Goal: Transaction & Acquisition: Purchase product/service

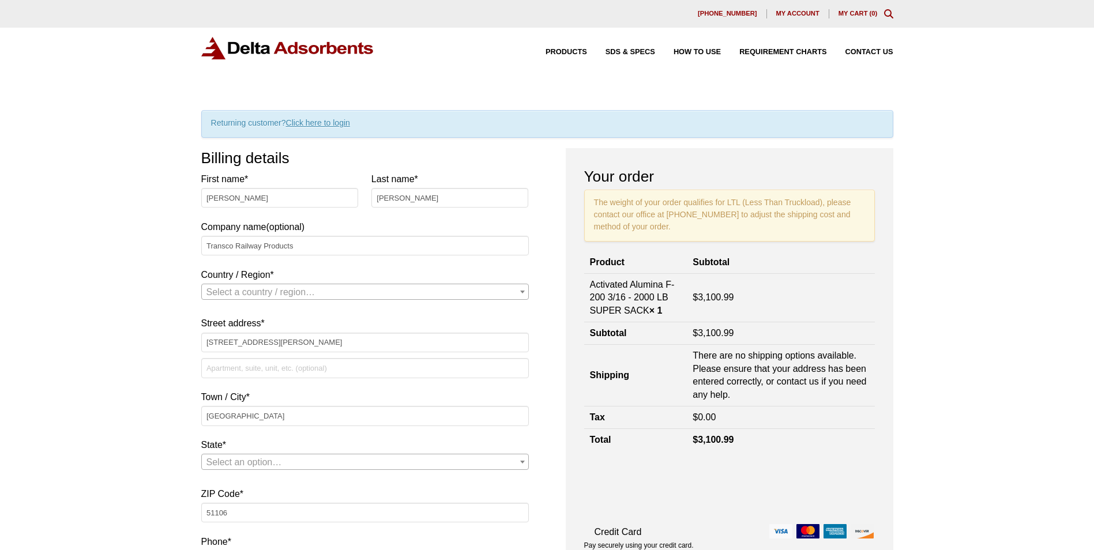
select select "US"
select select "IA"
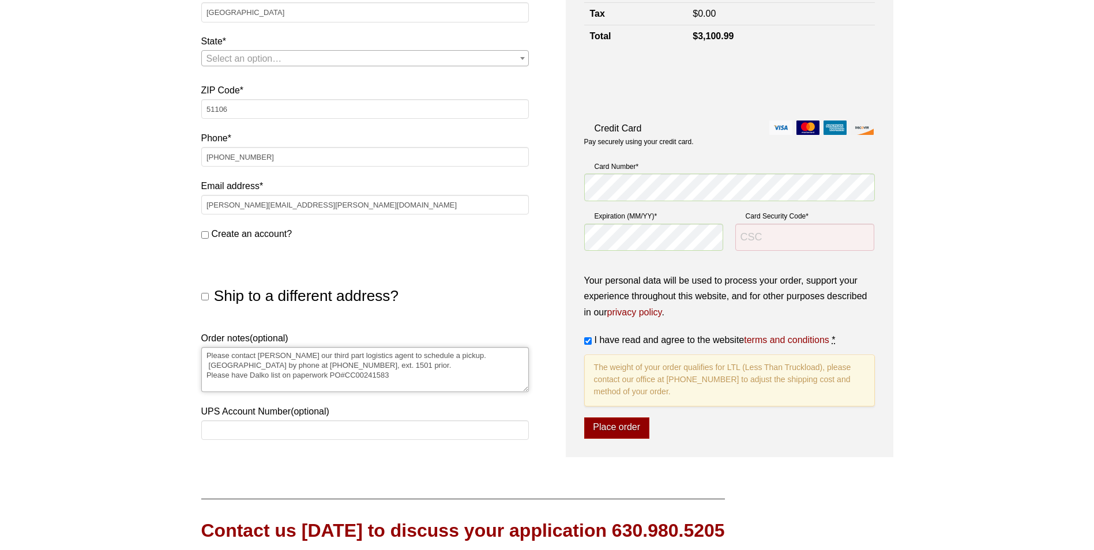
click at [405, 379] on textarea "Please contact [PERSON_NAME] our third part logistics agent to schedule a picku…" at bounding box center [365, 369] width 328 height 45
click at [207, 386] on textarea "Please contact [PERSON_NAME] our third part logistics agent to schedule a picku…" at bounding box center [365, 369] width 328 height 45
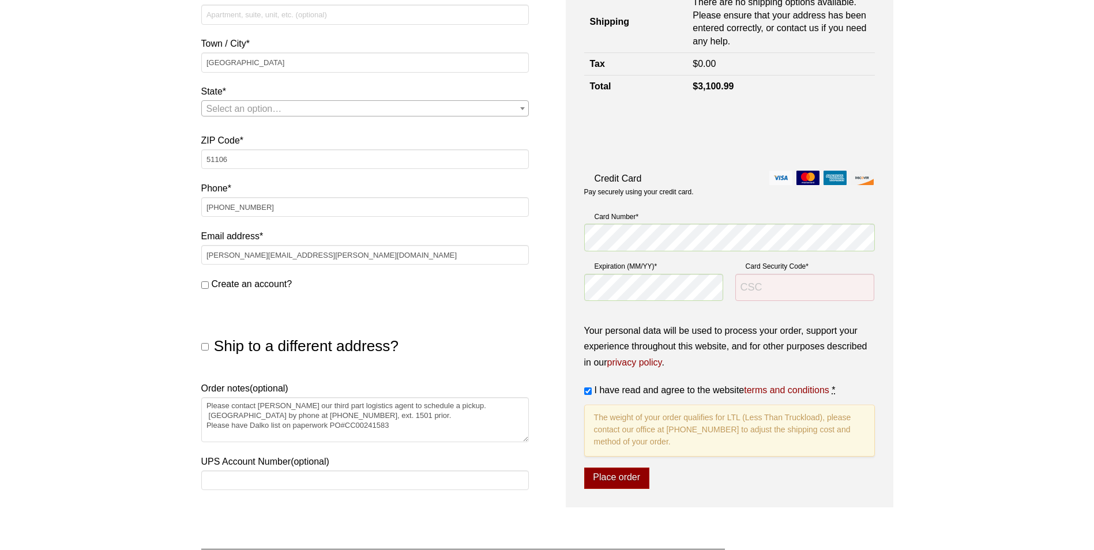
scroll to position [404, 0]
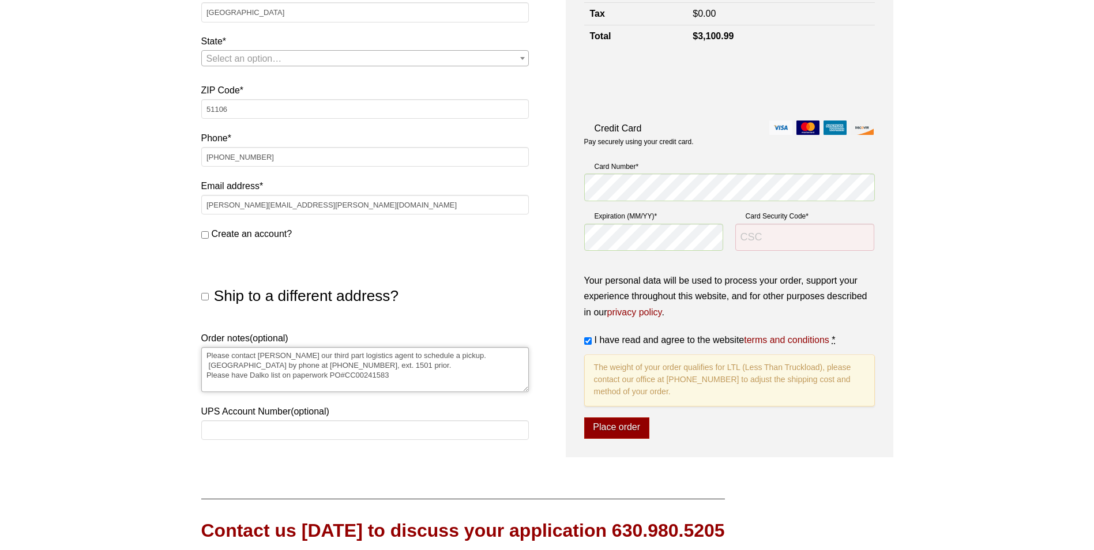
click at [204, 367] on textarea "Please contact [PERSON_NAME] our third part logistics agent to schedule a picku…" at bounding box center [365, 369] width 328 height 45
click at [432, 365] on textarea "Please contact [PERSON_NAME] our third part logistics agent to schedule a picku…" at bounding box center [365, 369] width 328 height 45
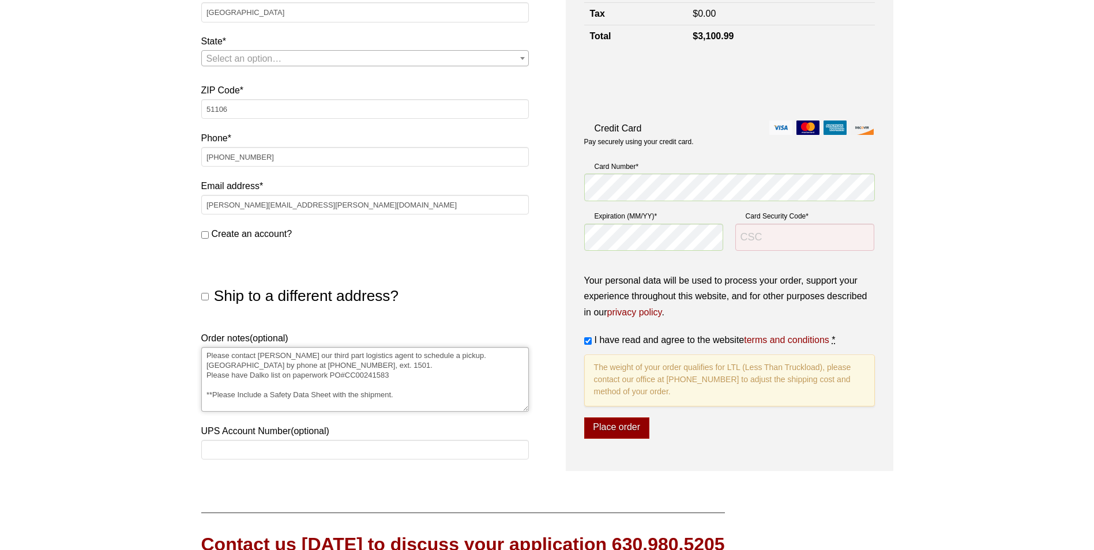
drag, startPoint x: 525, startPoint y: 389, endPoint x: 539, endPoint y: 408, distance: 24.3
click at [539, 408] on div "Billing details First name * [PERSON_NAME] Last name * [PERSON_NAME] Company na…" at bounding box center [547, 108] width 692 height 726
click at [404, 394] on textarea "Please contact [PERSON_NAME] our third part logistics agent to schedule a picku…" at bounding box center [365, 379] width 328 height 65
type textarea "Please contact [PERSON_NAME] our third part logistics agent to schedule a picku…"
